Goal: Information Seeking & Learning: Check status

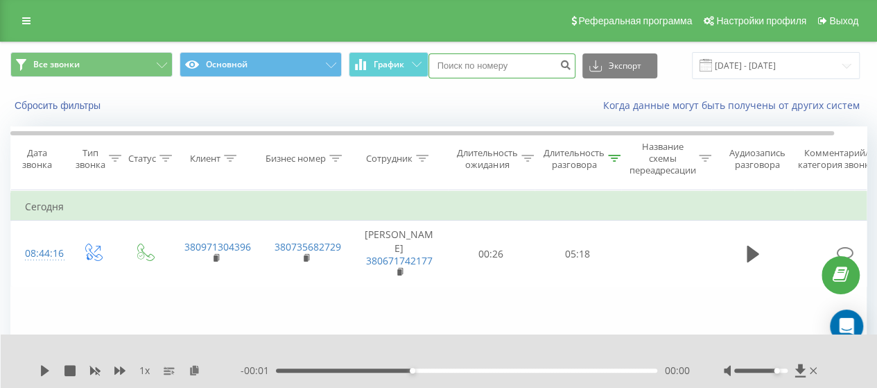
click at [523, 69] on input at bounding box center [501, 65] width 147 height 25
paste input "380679799553"
type input "380679799553"
click at [562, 62] on icon "submit" at bounding box center [566, 63] width 12 height 8
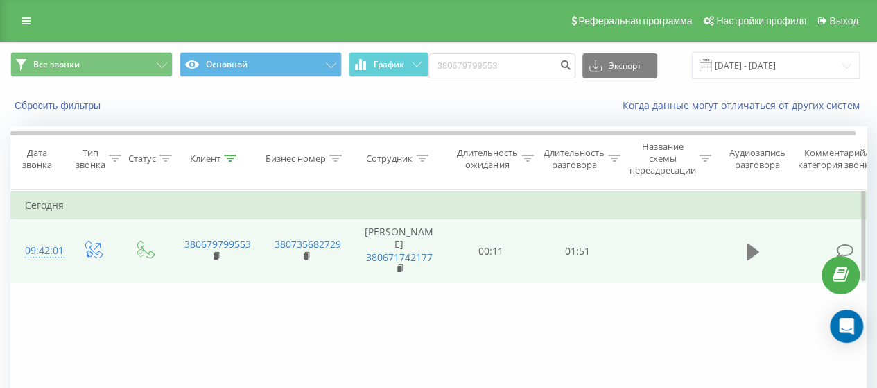
click at [743, 252] on button at bounding box center [753, 251] width 21 height 21
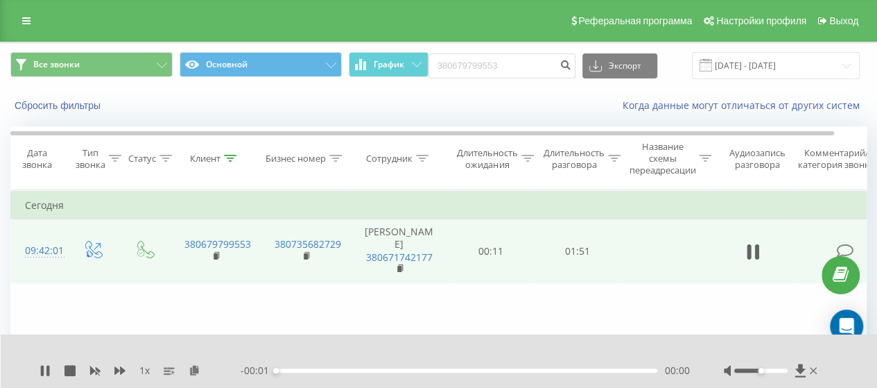
click at [784, 370] on div at bounding box center [760, 370] width 53 height 4
click at [295, 370] on div "00:05" at bounding box center [466, 370] width 381 height 4
click at [323, 369] on div "00:06" at bounding box center [466, 370] width 381 height 4
click at [356, 370] on div "00:14" at bounding box center [466, 370] width 381 height 4
click at [374, 371] on div "00:24" at bounding box center [466, 370] width 381 height 4
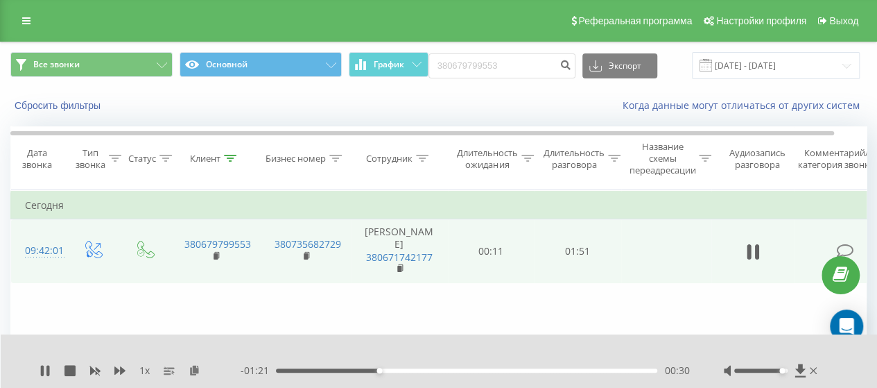
click at [401, 367] on div "- 01:21 00:30 00:30" at bounding box center [465, 370] width 449 height 14
click at [402, 370] on div "00:30" at bounding box center [466, 370] width 381 height 4
click at [428, 371] on div "00:37" at bounding box center [466, 370] width 381 height 4
click at [443, 372] on div "00:47" at bounding box center [466, 370] width 381 height 4
click at [467, 372] on div "00:49" at bounding box center [466, 370] width 381 height 4
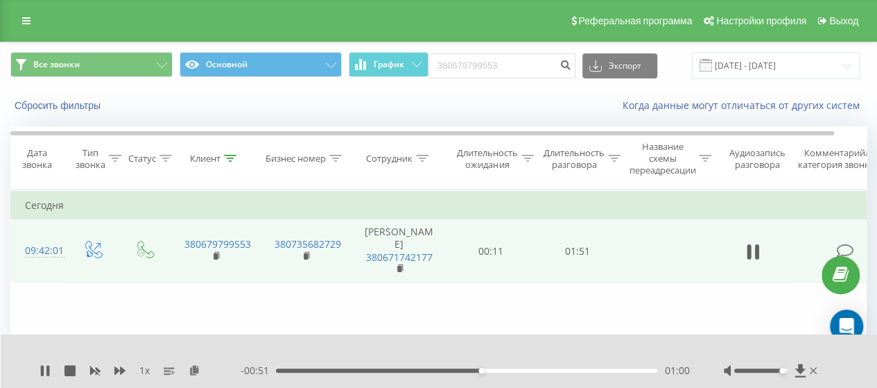
click at [498, 374] on div "- 00:51 01:00 01:00" at bounding box center [465, 370] width 449 height 14
click at [501, 372] on div "01:05" at bounding box center [466, 370] width 381 height 4
click at [532, 375] on div "- 00:43 01:08 01:08" at bounding box center [465, 370] width 449 height 14
click at [534, 371] on div "01:08" at bounding box center [466, 370] width 381 height 4
click at [563, 372] on div "01:16" at bounding box center [466, 370] width 381 height 4
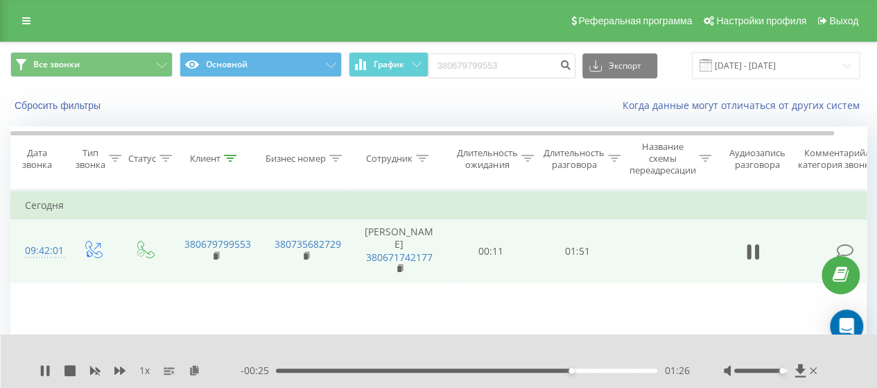
drag, startPoint x: 587, startPoint y: 371, endPoint x: 595, endPoint y: 372, distance: 7.8
click at [587, 372] on div "01:26" at bounding box center [466, 370] width 381 height 4
click at [575, 370] on div "01:27" at bounding box center [466, 370] width 381 height 4
click at [42, 368] on icon at bounding box center [42, 370] width 3 height 11
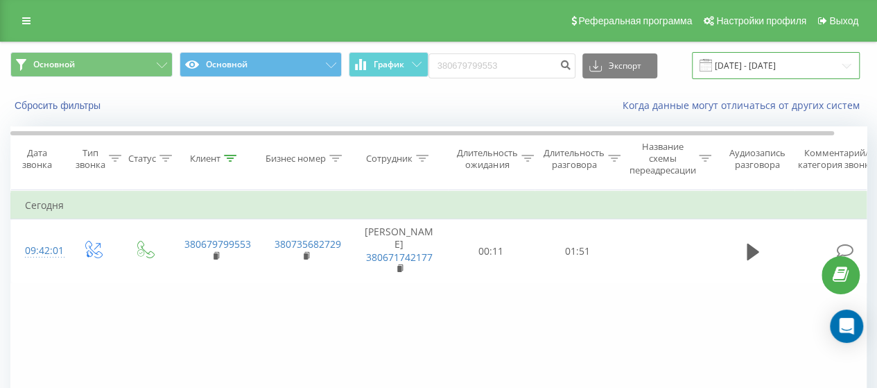
click at [767, 73] on input "22.05.2025 - 22.08.2025" at bounding box center [776, 65] width 168 height 27
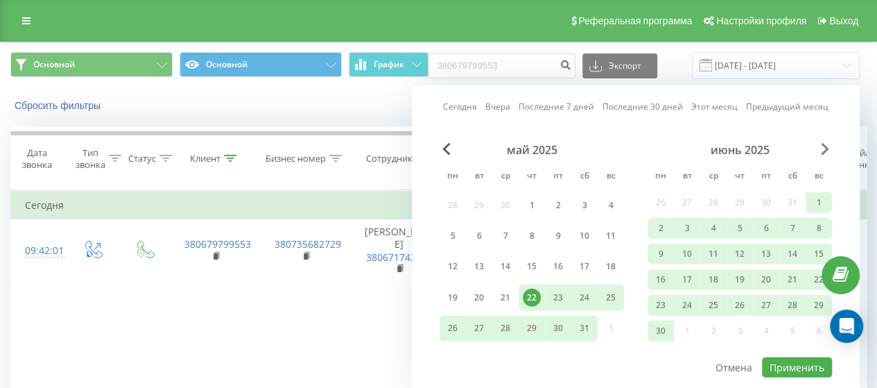
click at [823, 150] on span "Next Month" at bounding box center [825, 149] width 8 height 12
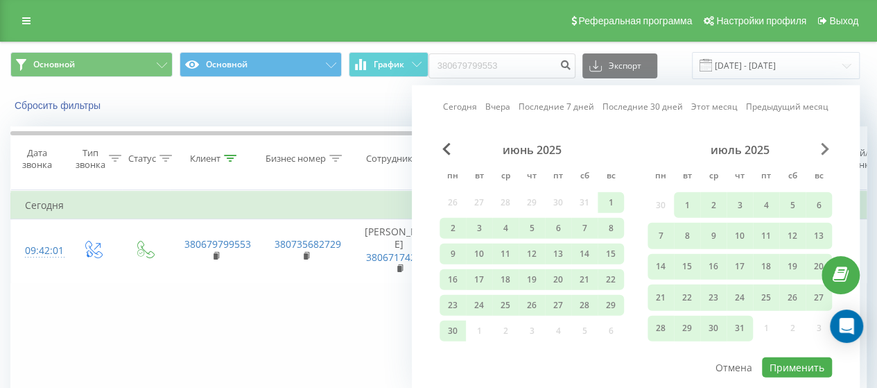
click at [823, 150] on span "Next Month" at bounding box center [825, 149] width 8 height 12
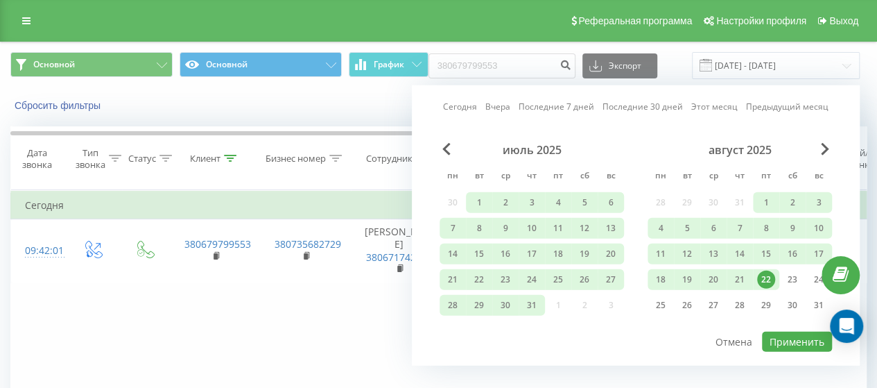
click at [767, 277] on div "22" at bounding box center [766, 279] width 18 height 18
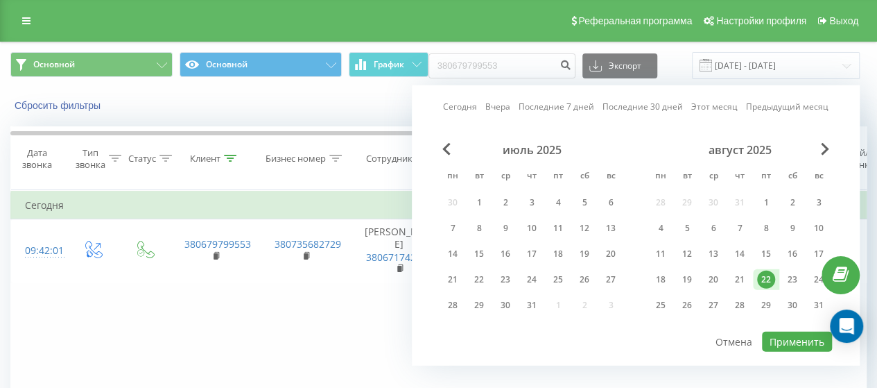
click at [767, 277] on div "22" at bounding box center [766, 279] width 18 height 18
click at [797, 338] on button "Применить" at bounding box center [797, 341] width 70 height 20
type input "[DATE] - [DATE]"
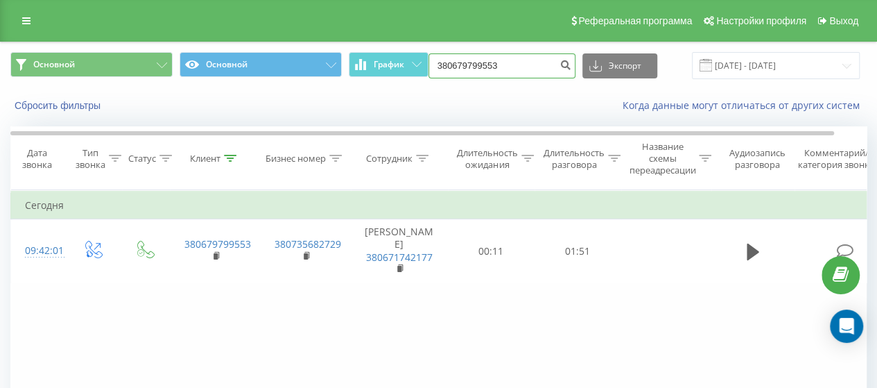
click at [541, 66] on input "380679799553" at bounding box center [501, 65] width 147 height 25
type input "3"
click at [521, 73] on input "380679799553" at bounding box center [501, 65] width 147 height 25
type input "3"
click at [489, 110] on div "Когда данные могут отличаться от других систем" at bounding box center [602, 105] width 547 height 14
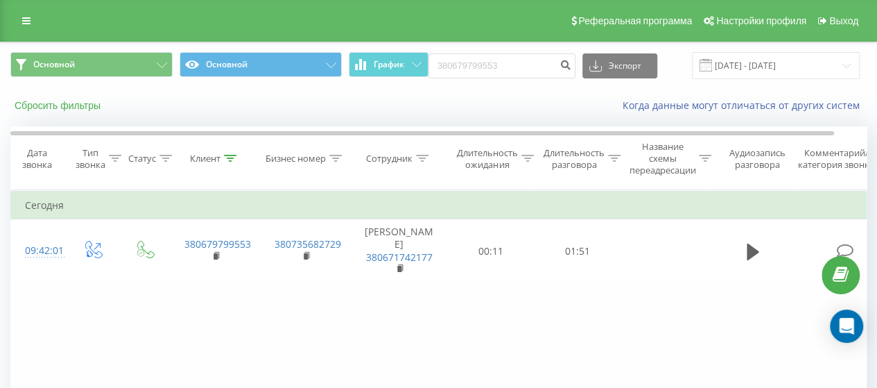
click at [72, 105] on button "Сбросить фильтры" at bounding box center [58, 105] width 97 height 12
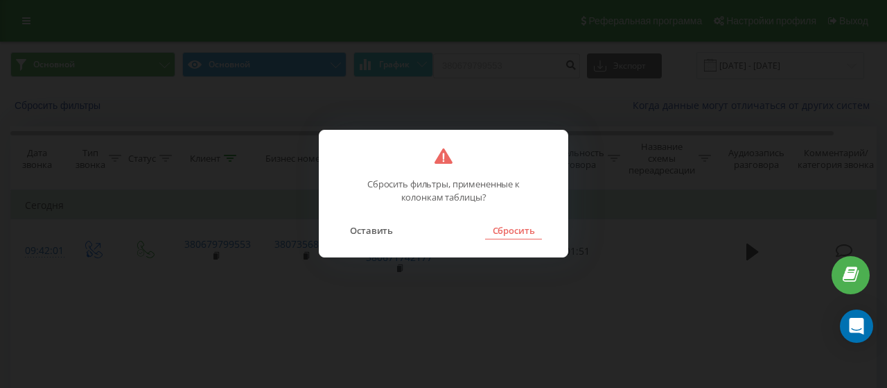
click at [513, 234] on button "Сбросить" at bounding box center [513, 230] width 56 height 18
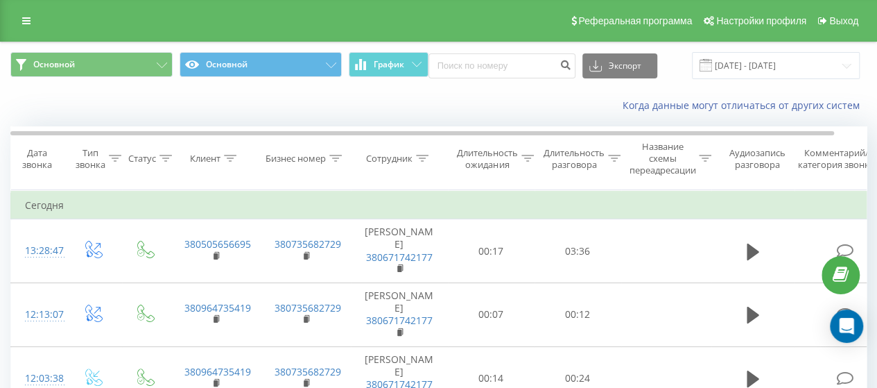
click at [616, 157] on icon at bounding box center [614, 158] width 12 height 7
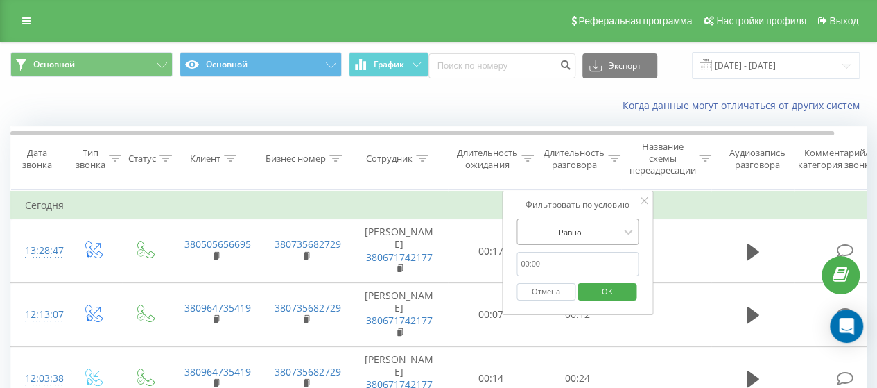
click at [606, 240] on div "Равно" at bounding box center [569, 231] width 101 height 21
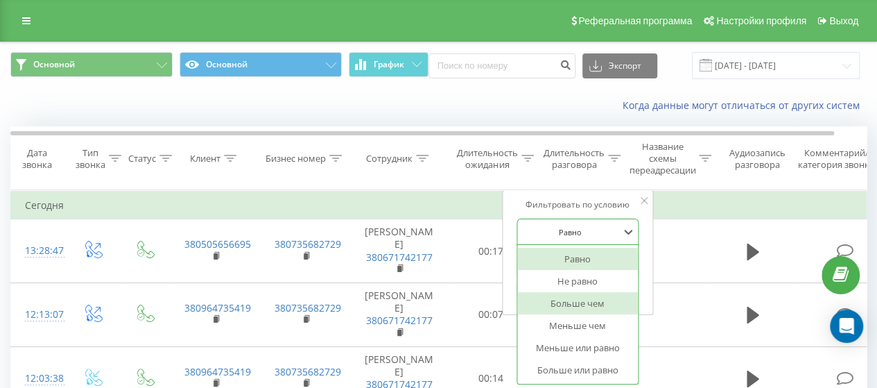
click at [589, 302] on div "Больше чем" at bounding box center [577, 303] width 121 height 22
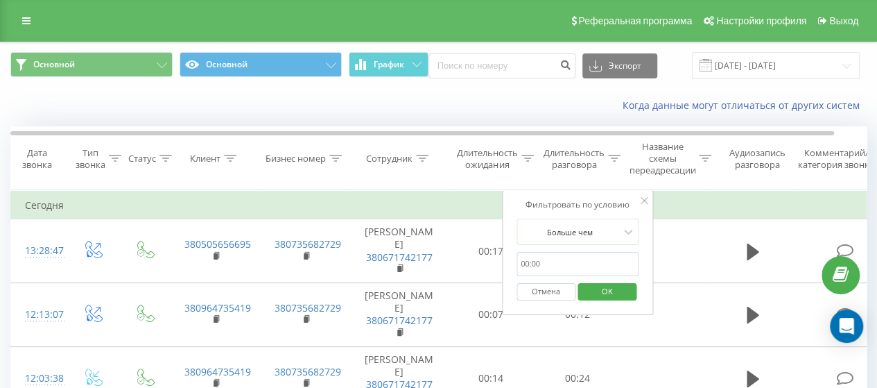
click at [578, 263] on input "text" at bounding box center [578, 264] width 122 height 24
type input "00:59"
click at [609, 289] on span "OK" at bounding box center [607, 290] width 39 height 21
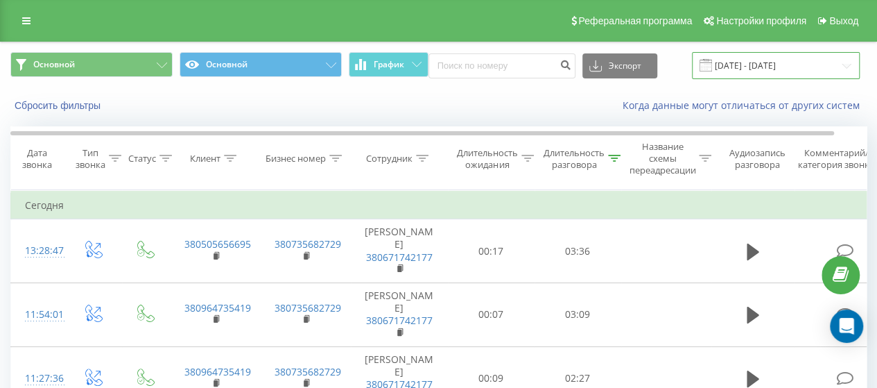
click at [764, 66] on input "[DATE] - [DATE]" at bounding box center [776, 65] width 168 height 27
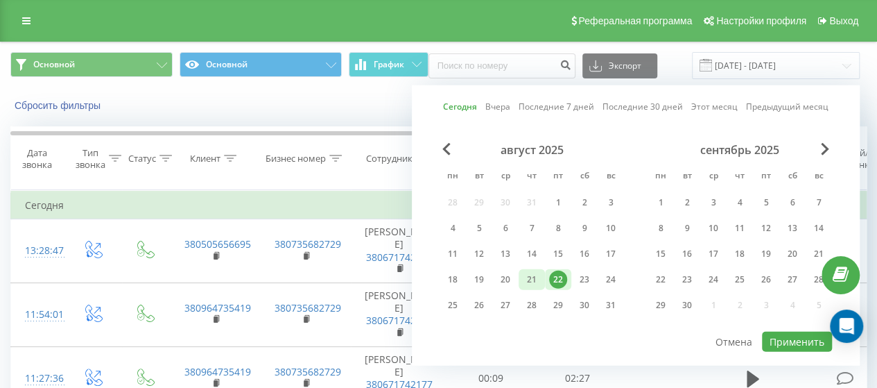
click at [535, 276] on div "21" at bounding box center [532, 279] width 18 height 18
click at [810, 336] on button "Применить" at bounding box center [797, 341] width 70 height 20
type input "[DATE] - [DATE]"
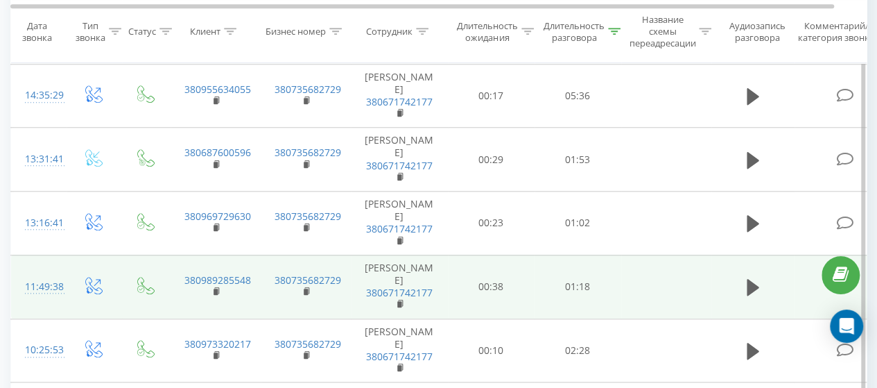
scroll to position [469, 0]
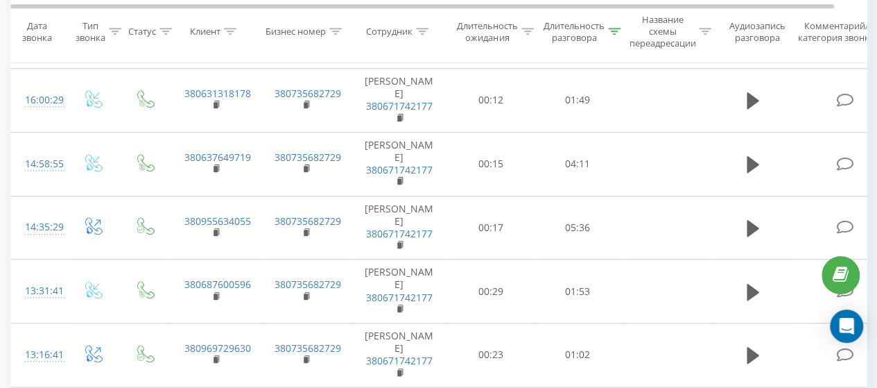
click at [616, 33] on icon at bounding box center [614, 31] width 12 height 7
click at [559, 163] on button "Отмена" at bounding box center [546, 165] width 59 height 17
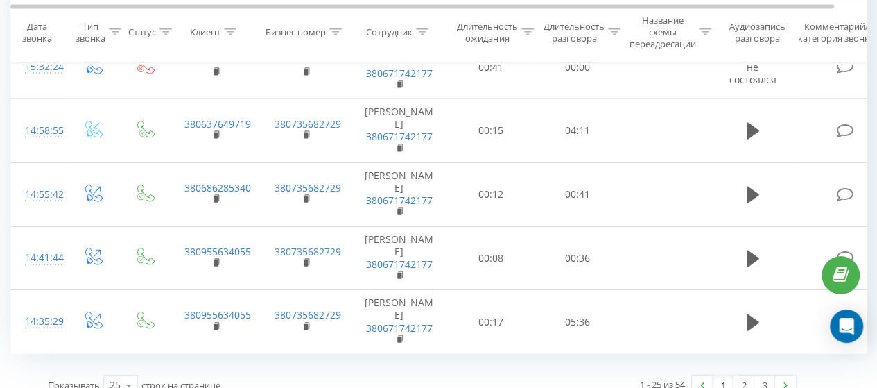
scroll to position [1467, 0]
